Goal: Task Accomplishment & Management: Manage account settings

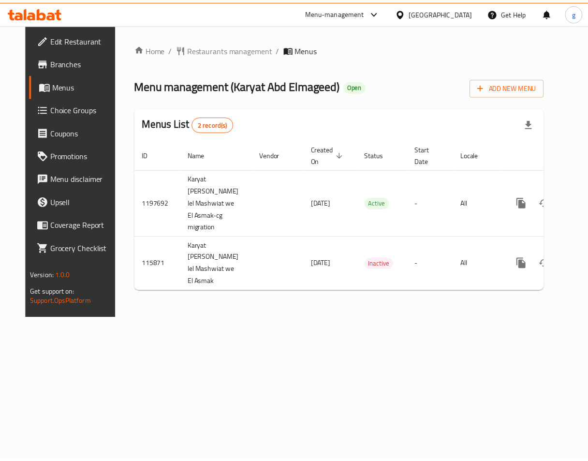
scroll to position [0, 23]
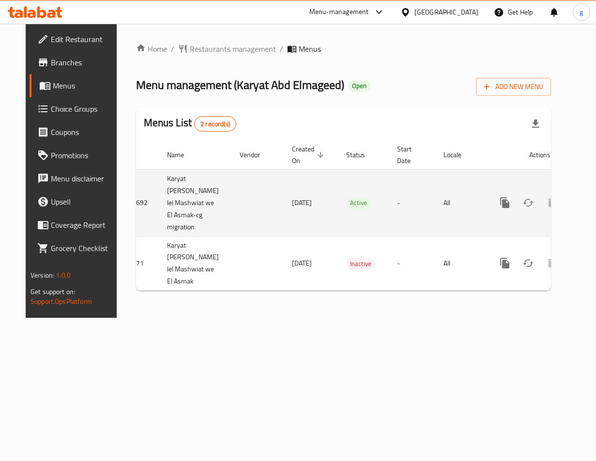
click at [563, 209] on link "enhanced table" at bounding box center [574, 202] width 23 height 23
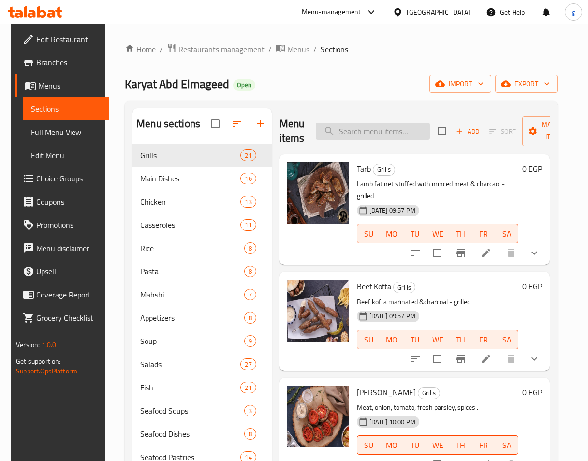
click at [378, 132] on input "search" at bounding box center [373, 131] width 114 height 17
paste input "Chicken Stuffed With Rice"
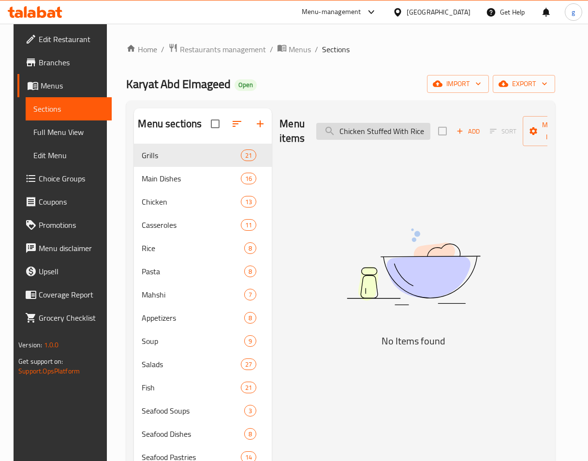
click at [396, 129] on input "Chicken Stuffed With Rice" at bounding box center [373, 131] width 114 height 17
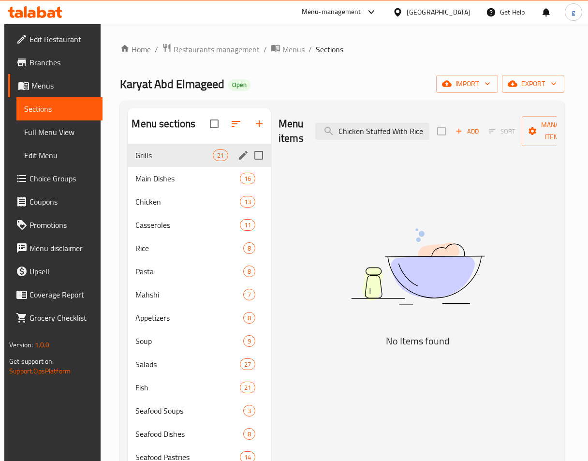
paste input "Stuffed chicken with basmati r"
type input "Stuffed chicken with basmati rice"
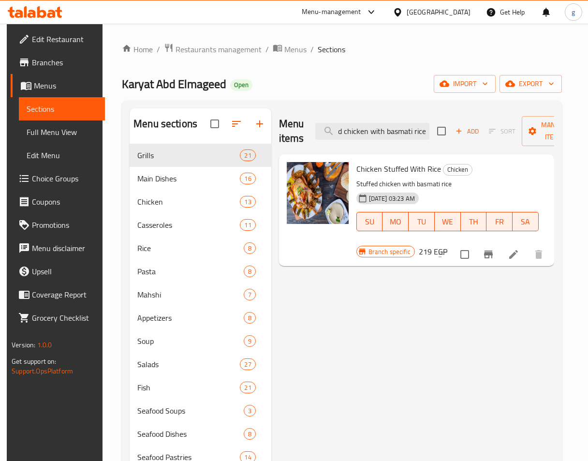
click at [518, 254] on icon at bounding box center [514, 254] width 9 height 9
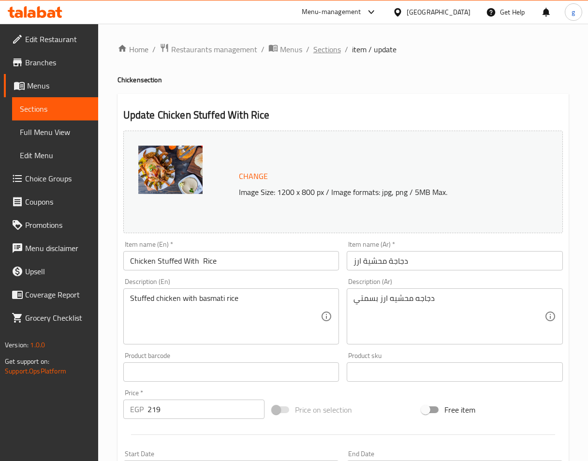
click at [320, 52] on span "Sections" at bounding box center [328, 50] width 28 height 12
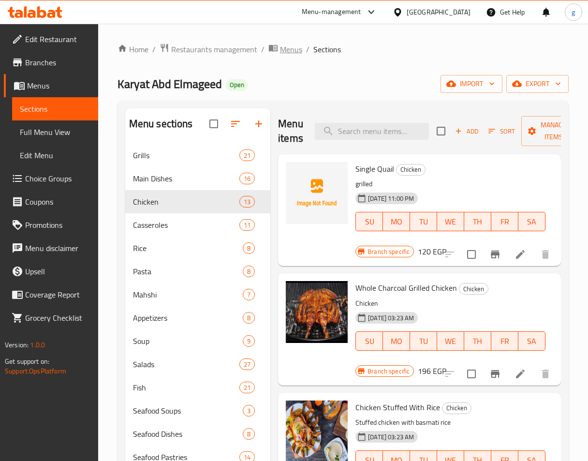
click at [290, 51] on span "Menus" at bounding box center [291, 50] width 22 height 12
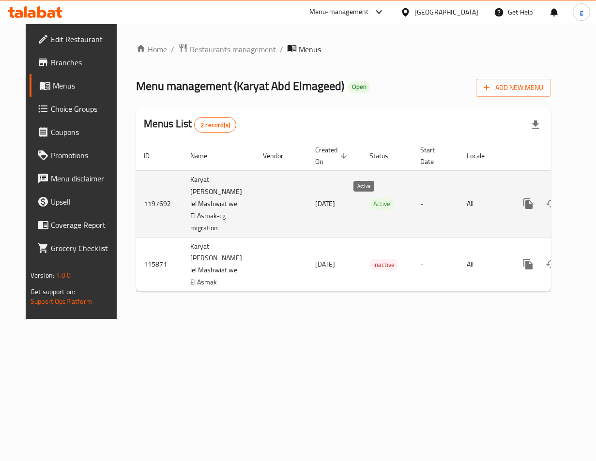
click at [369, 205] on span "Active" at bounding box center [381, 203] width 25 height 11
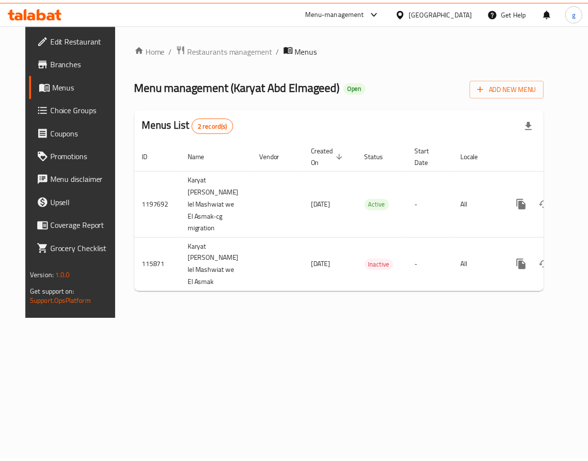
scroll to position [0, 23]
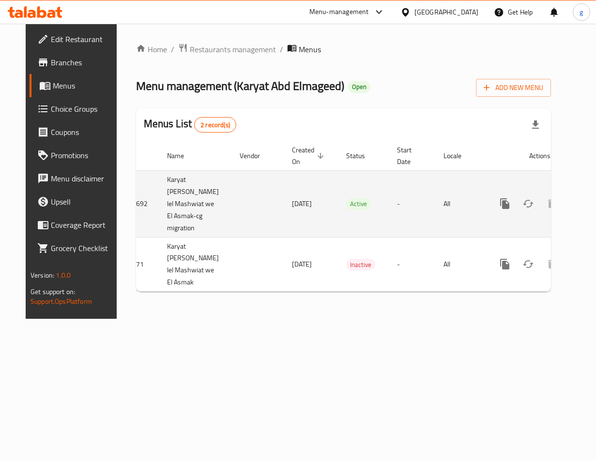
click at [569, 208] on icon "enhanced table" at bounding box center [575, 204] width 12 height 12
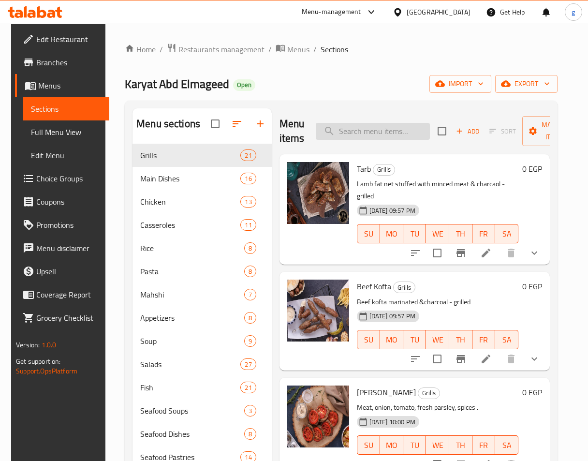
click at [385, 137] on input "search" at bounding box center [373, 131] width 114 height 17
paste input "Stuffed Pigeon With Rice Piece"
type input "Stuffed Pigeon With Rice Piece"
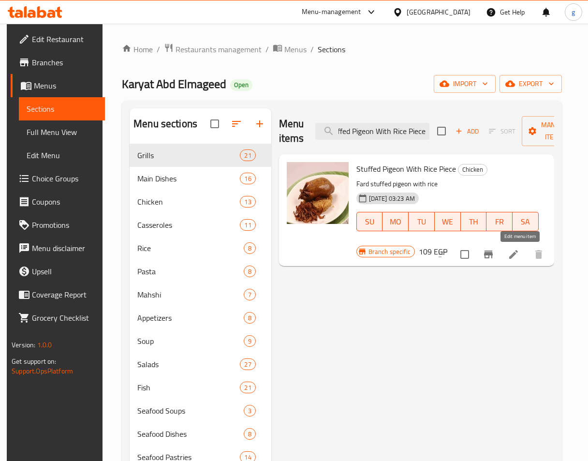
click at [518, 256] on icon at bounding box center [514, 254] width 9 height 9
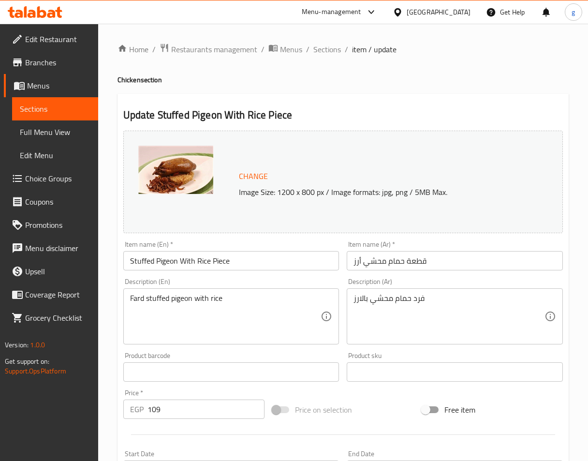
click at [214, 35] on div "Home / Restaurants management / Menus / Sections / item / update Chicken sectio…" at bounding box center [343, 361] width 490 height 674
click at [211, 47] on span "Restaurants management" at bounding box center [214, 50] width 86 height 12
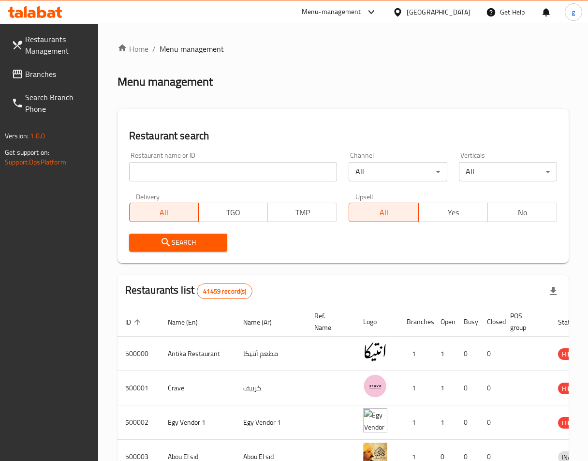
click at [65, 83] on link "Branches" at bounding box center [51, 73] width 94 height 23
